Goal: Task Accomplishment & Management: Manage account settings

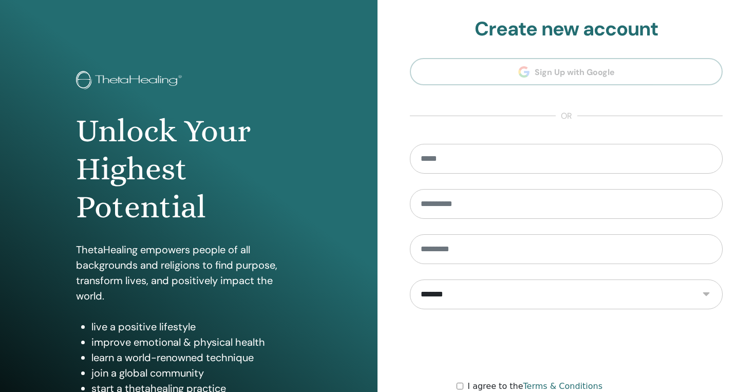
scroll to position [101, 0]
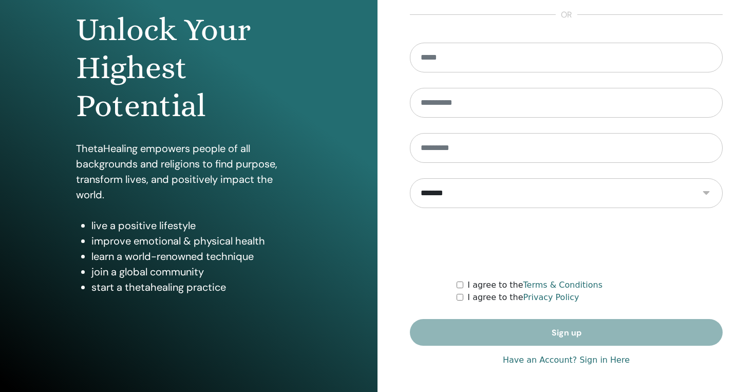
type input "**********"
click at [546, 359] on link "Have an Account? Sign in Here" at bounding box center [566, 360] width 127 height 12
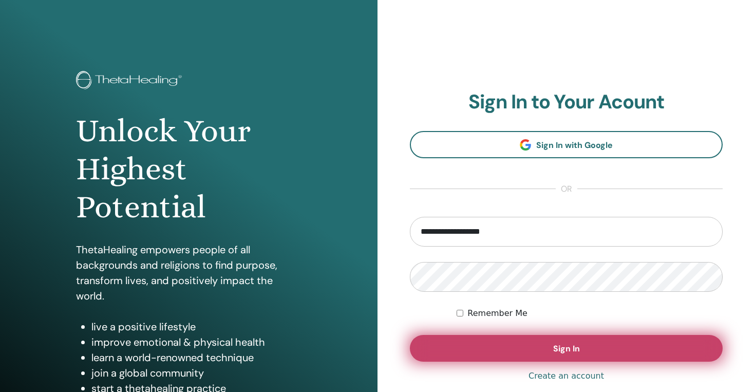
click at [487, 354] on button "Sign In" at bounding box center [566, 348] width 313 height 27
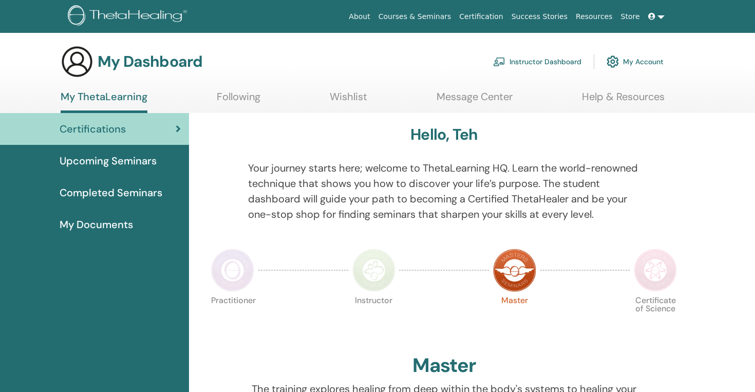
click at [521, 65] on link "Instructor Dashboard" at bounding box center [537, 61] width 88 height 23
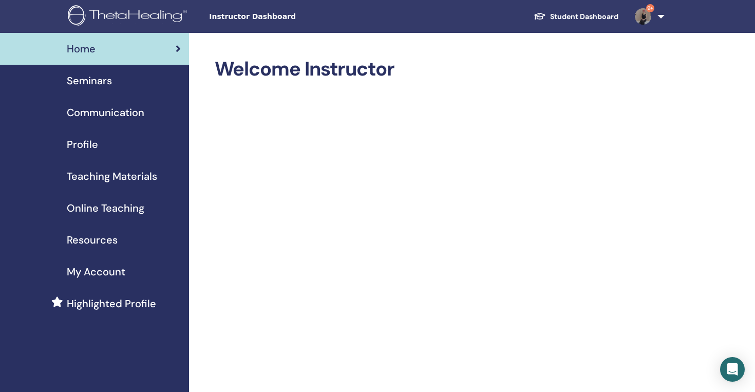
click at [99, 86] on span "Seminars" at bounding box center [89, 80] width 45 height 15
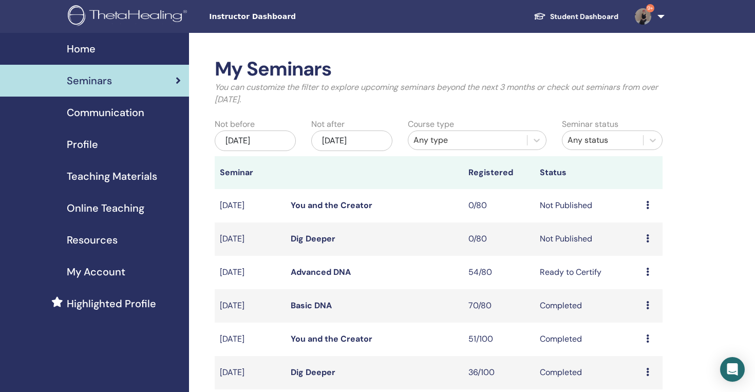
click at [331, 270] on link "Advanced DNA" at bounding box center [321, 272] width 60 height 11
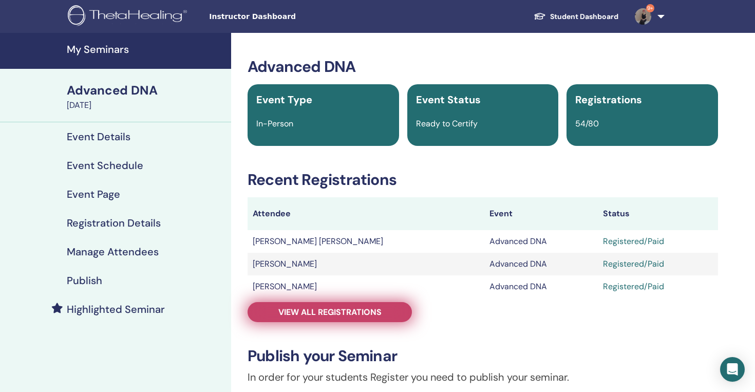
click at [385, 318] on link "View all registrations" at bounding box center [330, 312] width 164 height 20
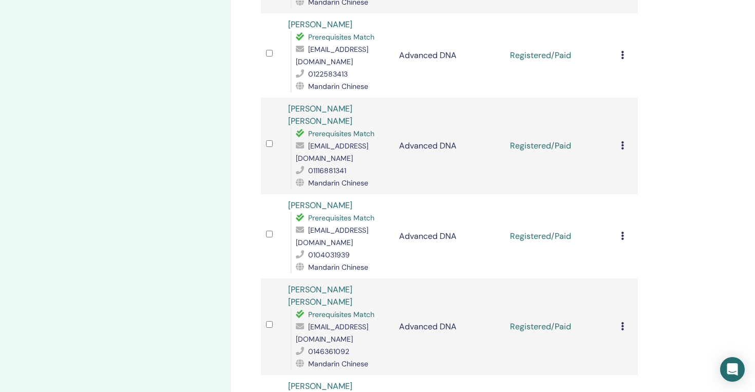
scroll to position [17, 0]
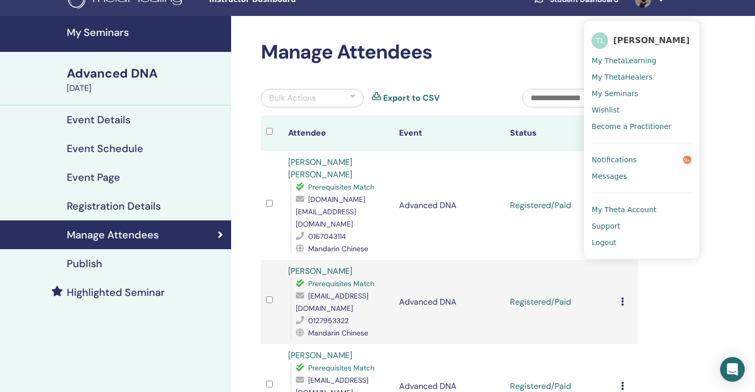
click at [608, 243] on span "Logout" at bounding box center [604, 242] width 25 height 9
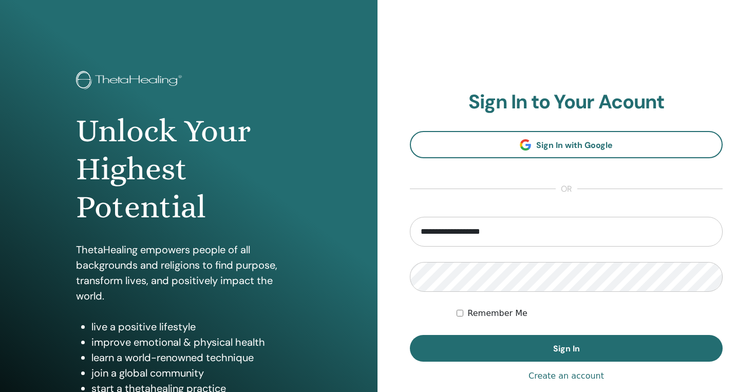
click at [442, 232] on input "**********" at bounding box center [566, 232] width 313 height 30
drag, startPoint x: 451, startPoint y: 231, endPoint x: 375, endPoint y: 231, distance: 75.5
click at [375, 231] on div "**********" at bounding box center [377, 246] width 755 height 493
type input "**********"
click at [410, 335] on button "Sign In" at bounding box center [566, 348] width 313 height 27
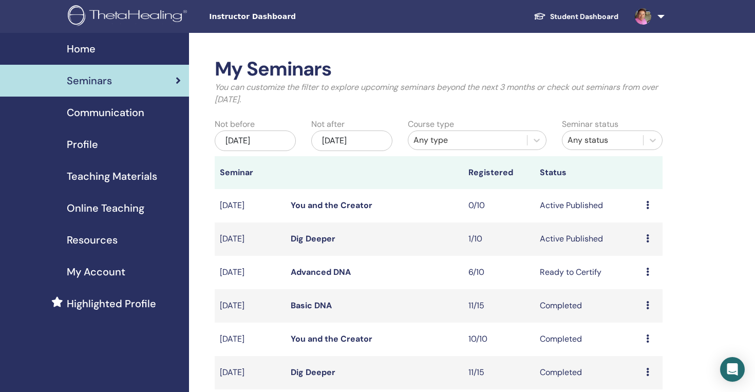
click at [326, 275] on link "Advanced DNA" at bounding box center [321, 272] width 60 height 11
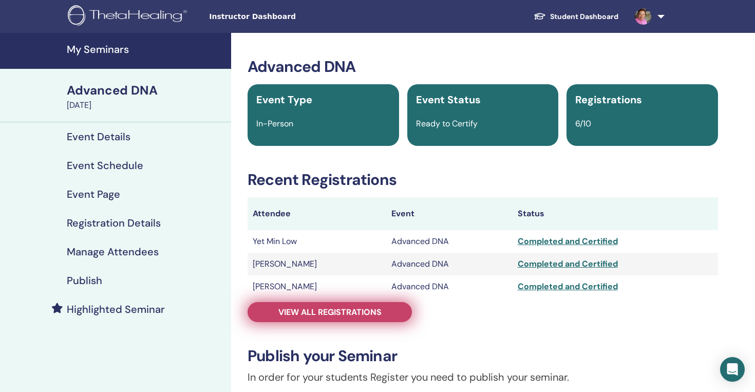
click at [370, 316] on span "View all registrations" at bounding box center [329, 312] width 103 height 11
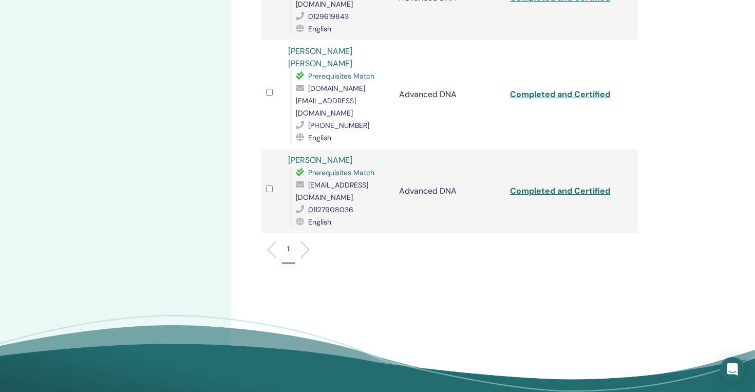
scroll to position [442, 0]
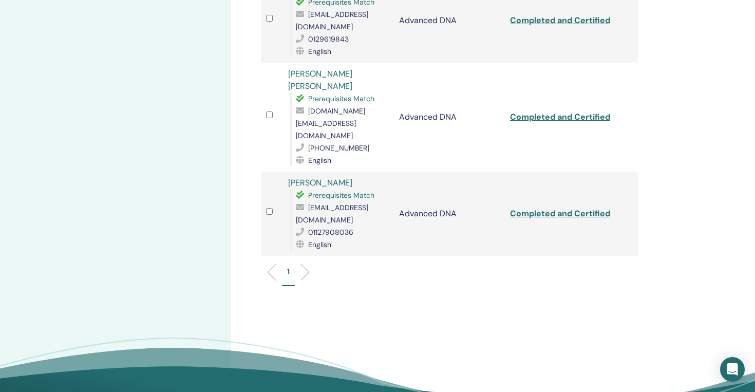
click at [308, 266] on ul "1" at bounding box center [449, 276] width 359 height 20
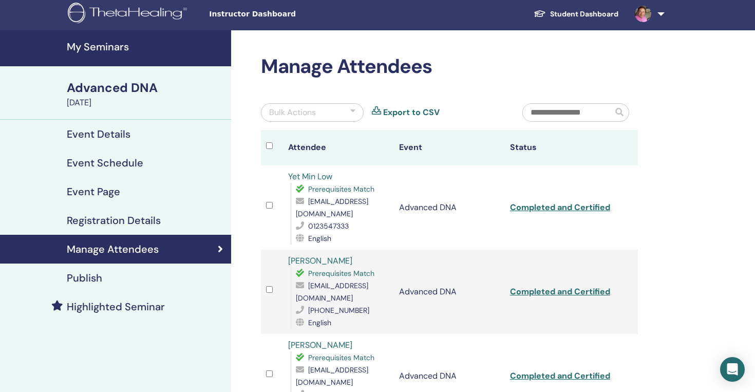
scroll to position [0, 0]
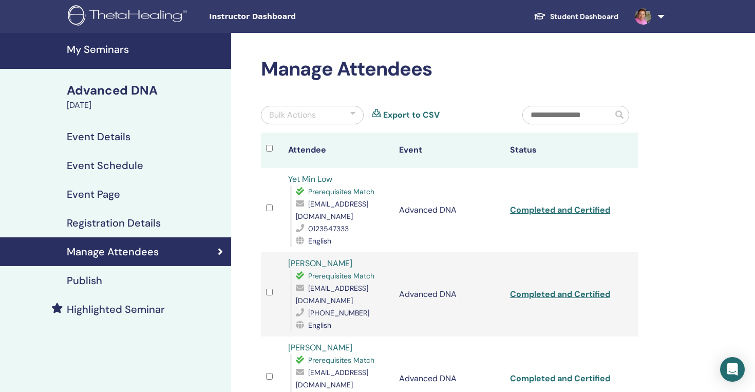
click at [105, 48] on h4 "My Seminars" at bounding box center [146, 49] width 158 height 12
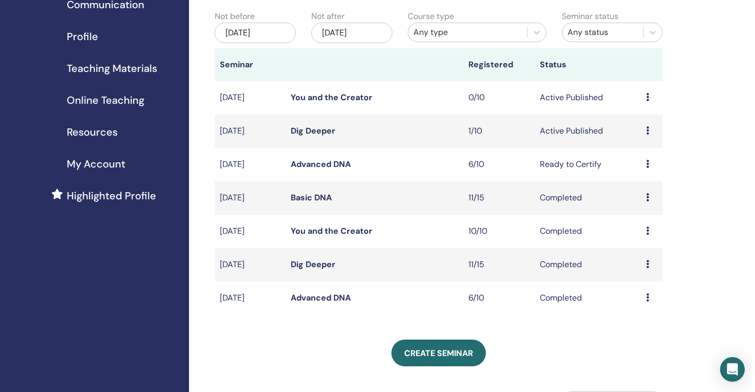
scroll to position [111, 0]
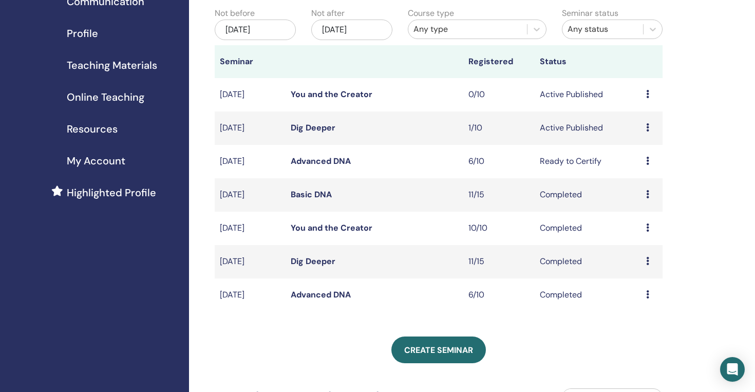
click at [322, 163] on link "Advanced DNA" at bounding box center [321, 161] width 60 height 11
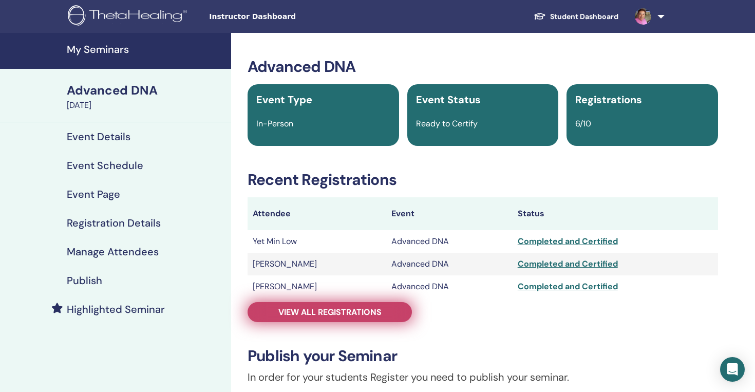
click at [356, 315] on span "View all registrations" at bounding box center [329, 312] width 103 height 11
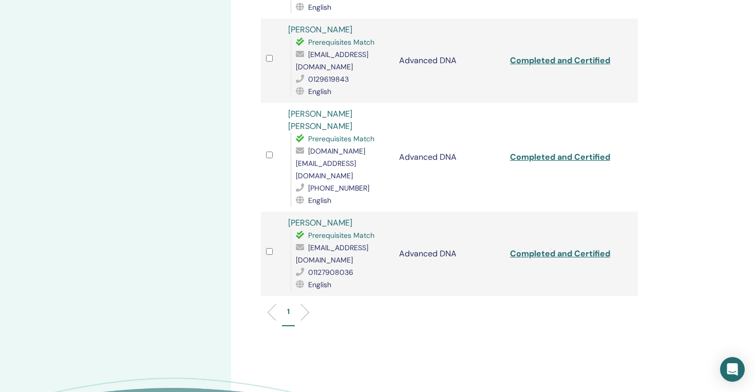
scroll to position [404, 0]
